Goal: Task Accomplishment & Management: Manage account settings

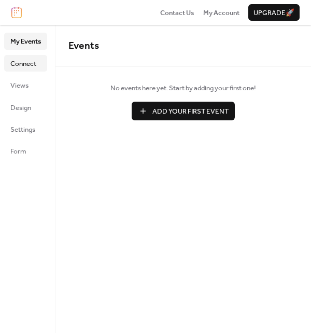
click at [13, 62] on span "Connect" at bounding box center [23, 64] width 26 height 10
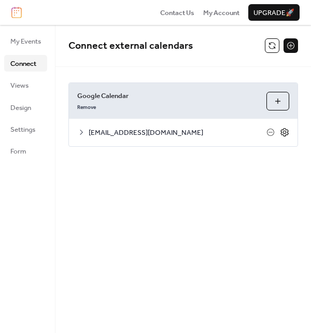
click at [289, 132] on icon at bounding box center [284, 131] width 9 height 9
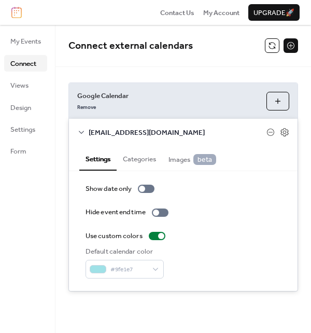
click at [137, 157] on button "Categories" at bounding box center [140, 157] width 46 height 23
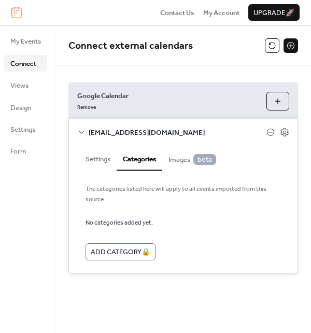
click at [183, 157] on span "Images beta" at bounding box center [192, 159] width 48 height 11
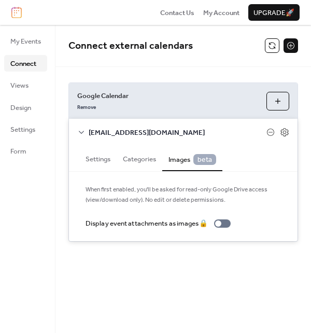
click at [102, 160] on button "Settings" at bounding box center [97, 157] width 37 height 23
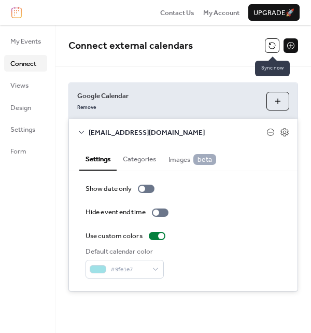
click at [272, 41] on button at bounding box center [272, 45] width 15 height 15
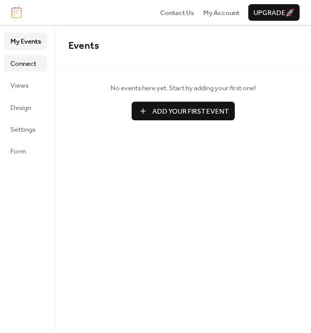
click at [19, 64] on span "Connect" at bounding box center [23, 64] width 26 height 10
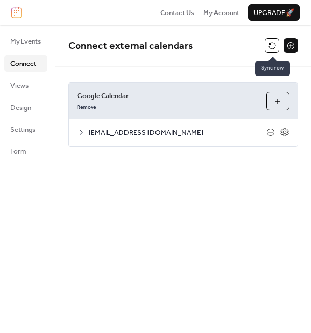
click at [270, 46] on button at bounding box center [272, 45] width 15 height 15
click at [272, 42] on button at bounding box center [272, 45] width 15 height 15
click at [271, 45] on button at bounding box center [272, 45] width 15 height 15
